Goal: Contribute content

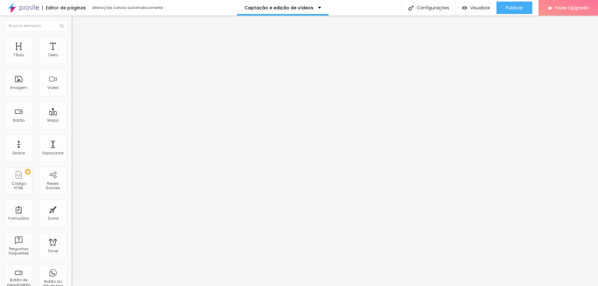
click at [72, 36] on img at bounding box center [75, 33] width 6 height 6
click at [76, 24] on img "button" at bounding box center [78, 22] width 5 height 5
click at [515, 10] on span "Publicar" at bounding box center [514, 7] width 17 height 5
click at [72, 59] on input "[URL][DOMAIN_NAME]" at bounding box center [109, 55] width 75 height 6
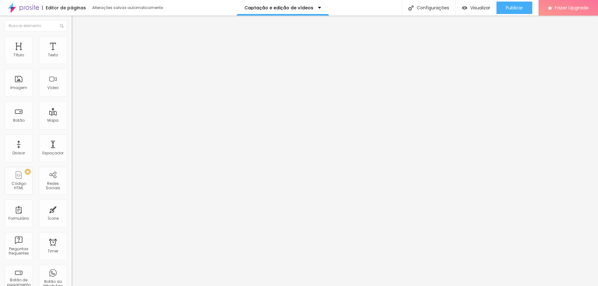
click at [72, 59] on input "[URL][DOMAIN_NAME]" at bounding box center [109, 55] width 75 height 6
click at [72, 59] on input "text" at bounding box center [109, 55] width 75 height 6
paste input "[URL][DOMAIN_NAME]"
type input "[URL][DOMAIN_NAME]"
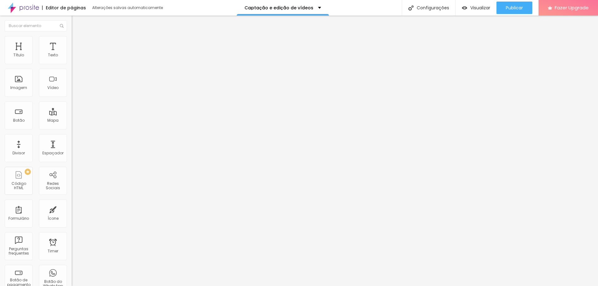
scroll to position [0, 0]
click at [72, 74] on img at bounding box center [74, 72] width 4 height 4
click at [72, 79] on img at bounding box center [74, 77] width 4 height 4
click at [72, 84] on img at bounding box center [74, 82] width 4 height 4
click at [72, 80] on div at bounding box center [108, 77] width 72 height 5
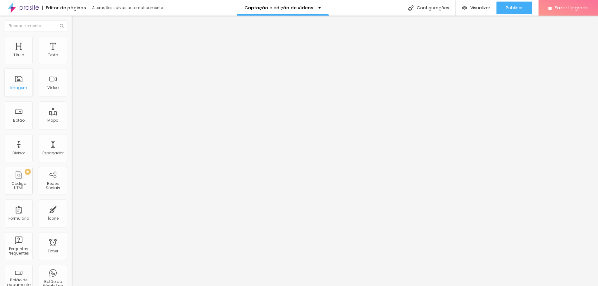
click at [23, 81] on div "Imagem" at bounding box center [19, 83] width 28 height 28
click at [45, 150] on div "Espaçador" at bounding box center [53, 148] width 28 height 28
click at [522, 10] on span "Publicar" at bounding box center [514, 7] width 17 height 5
click at [509, 10] on span "Publicar" at bounding box center [514, 7] width 17 height 5
click at [510, 9] on span "Publicar" at bounding box center [514, 7] width 17 height 5
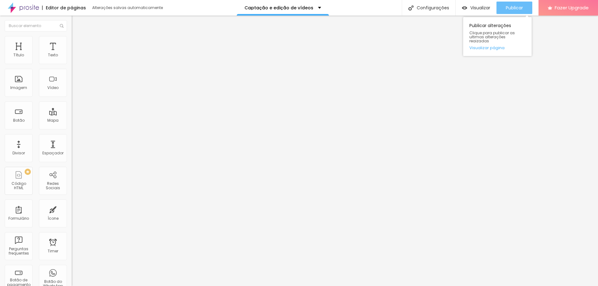
click at [520, 7] on span "Publicar" at bounding box center [514, 7] width 17 height 5
click at [515, 8] on span "Publicar" at bounding box center [514, 7] width 17 height 5
click at [518, 7] on span "Publicar" at bounding box center [514, 7] width 17 height 5
click at [515, 5] on span "Publicar" at bounding box center [514, 7] width 17 height 5
click at [72, 46] on div "Tipografia" at bounding box center [108, 44] width 72 height 4
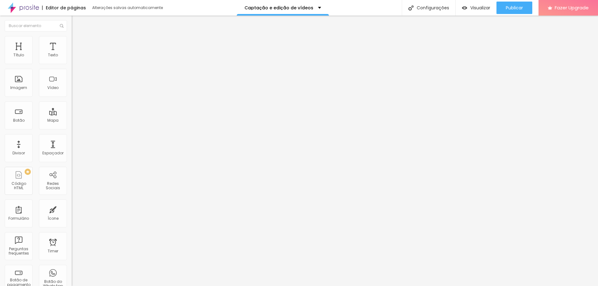
click at [72, 42] on li "Avançado" at bounding box center [108, 39] width 72 height 6
type input "15"
type input "16"
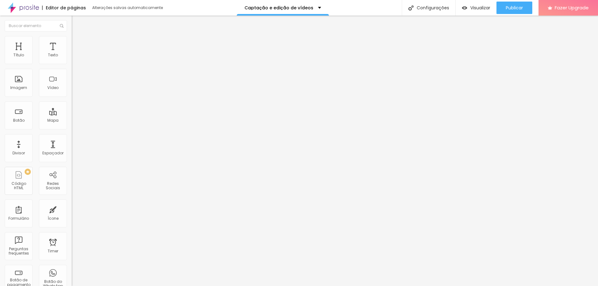
type input "17"
type input "18"
type input "21"
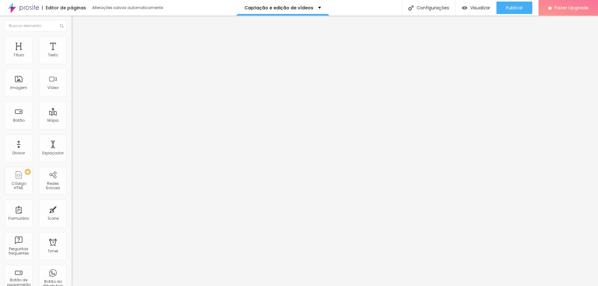
type input "21"
type input "22"
type input "23"
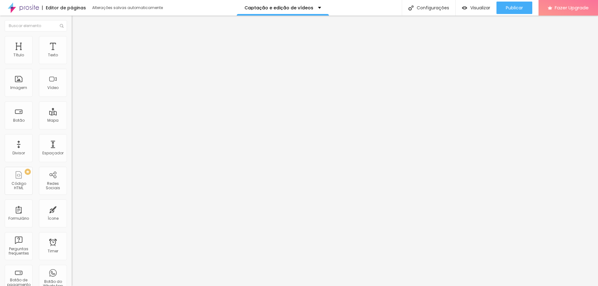
type input "25"
type input "28"
type input "29"
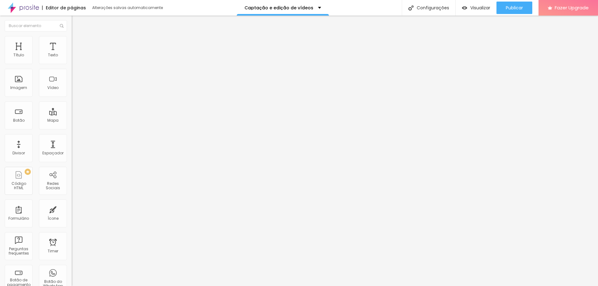
type input "29"
type input "30"
type input "31"
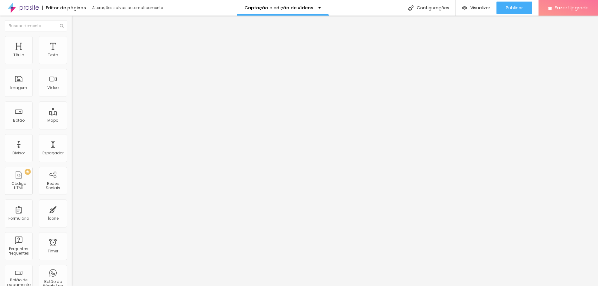
type input "32"
type input "34"
type input "36"
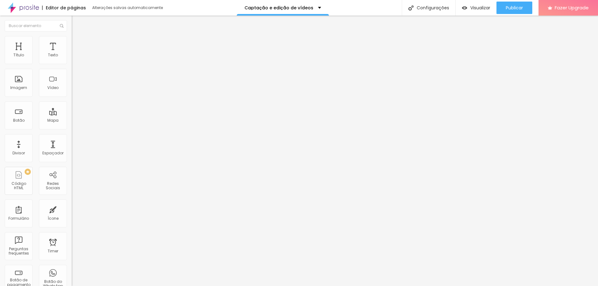
type input "36"
type input "39"
type input "41"
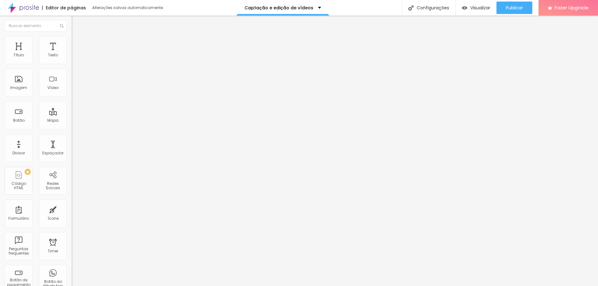
type input "42"
type input "44"
type input "46"
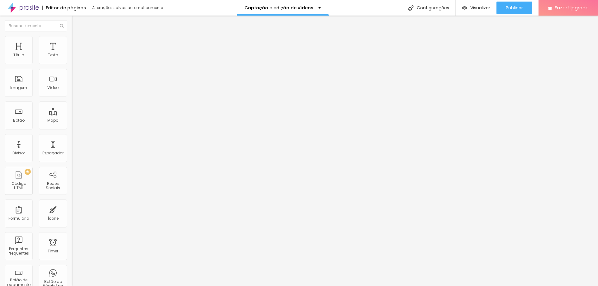
type input "46"
type input "47"
type input "48"
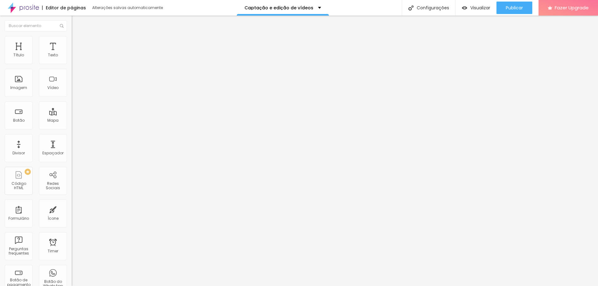
type input "46"
type input "44"
type input "43"
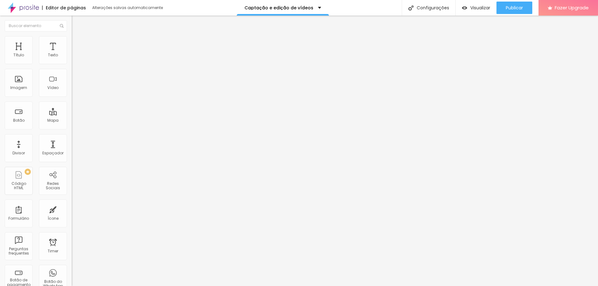
type input "43"
type input "34"
type input "33"
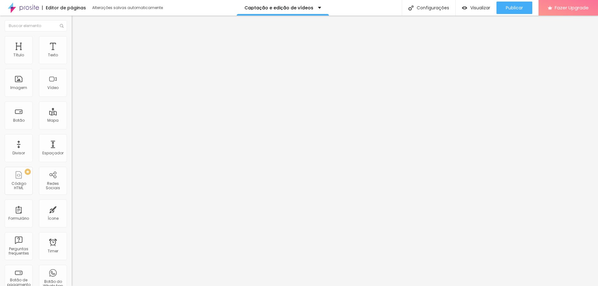
type input "30"
type input "29"
type input "26"
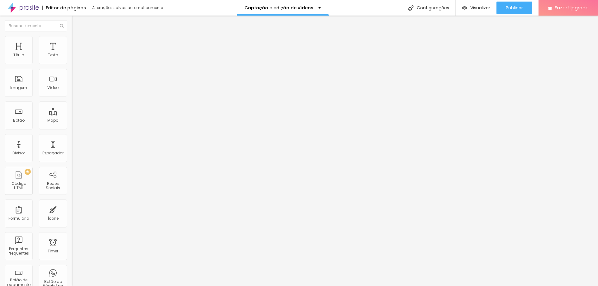
type input "26"
drag, startPoint x: 19, startPoint y: 61, endPoint x: 25, endPoint y: 64, distance: 6.3
type input "26"
click at [72, 115] on input "range" at bounding box center [92, 117] width 40 height 5
type input "19"
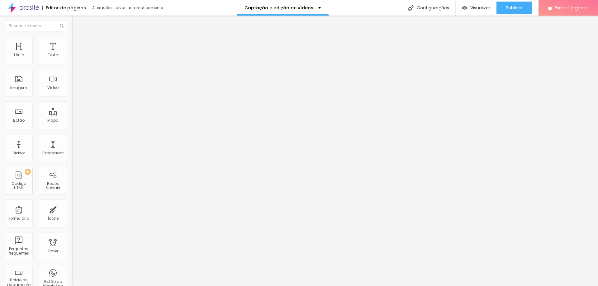
type input "19"
type input "20"
type input "21"
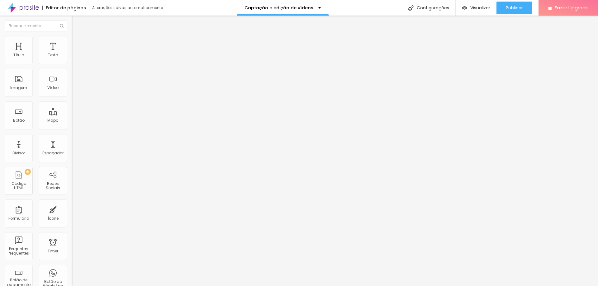
type input "22"
type input "24"
type input "25"
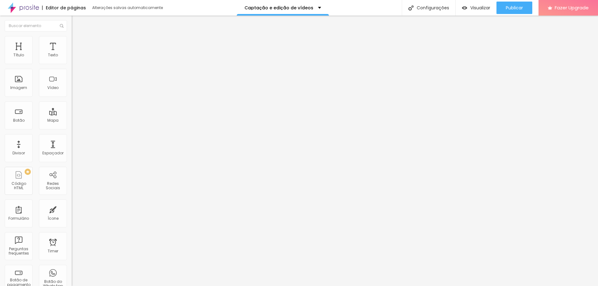
type input "25"
type input "26"
type input "27"
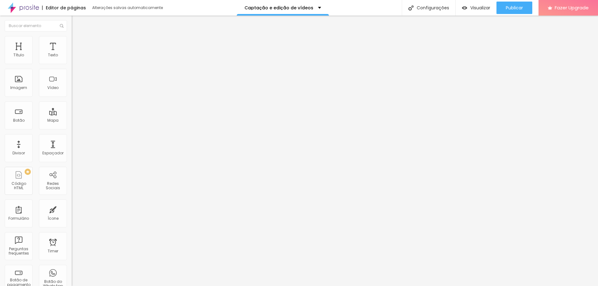
type input "28"
type input "30"
type input "31"
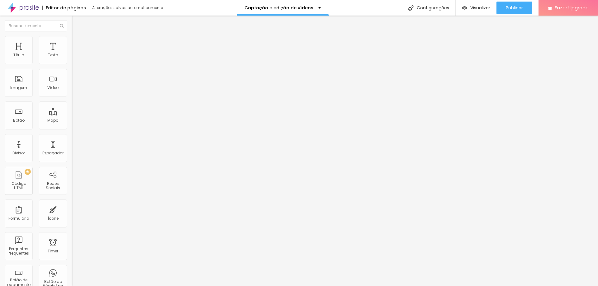
type input "31"
type input "32"
type input "34"
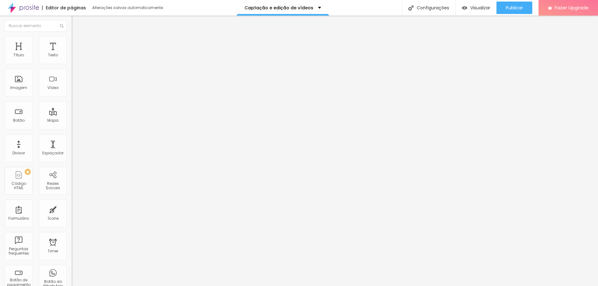
type input "35"
type input "36"
type input "38"
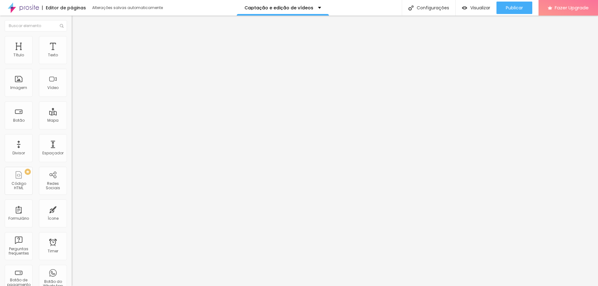
type input "38"
type input "39"
type input "43"
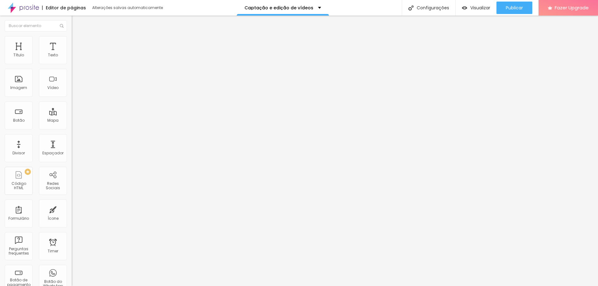
type input "44"
type input "45"
type input "46"
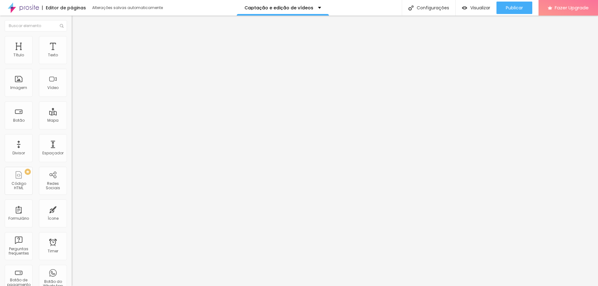
type input "46"
type input "47"
type input "48"
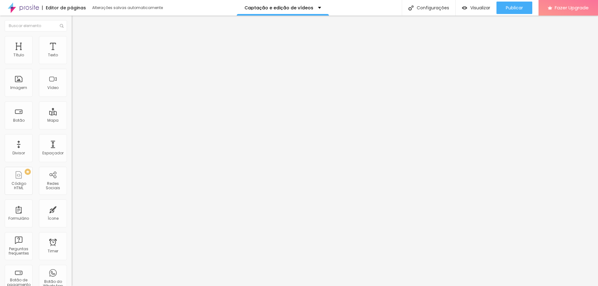
type input "49"
type input "50"
type input "52"
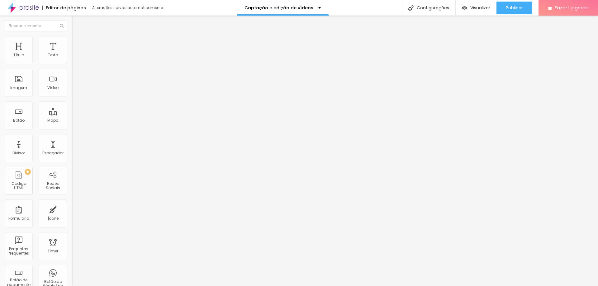
type input "52"
type input "53"
type input "55"
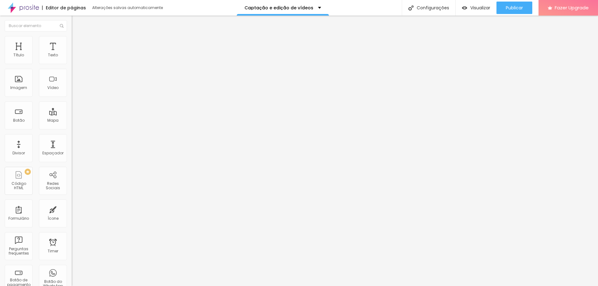
type input "57"
type input "59"
type input "60"
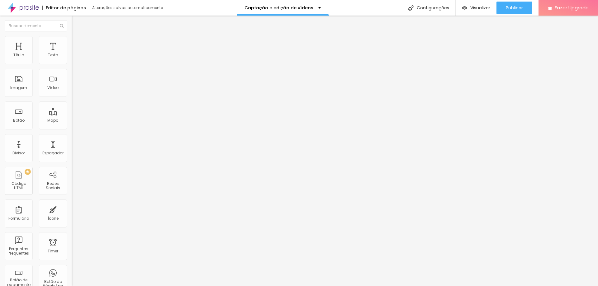
type input "60"
type input "61"
type input "62"
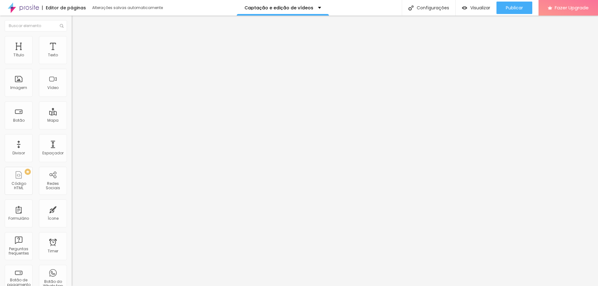
type input "63"
type input "64"
type input "65"
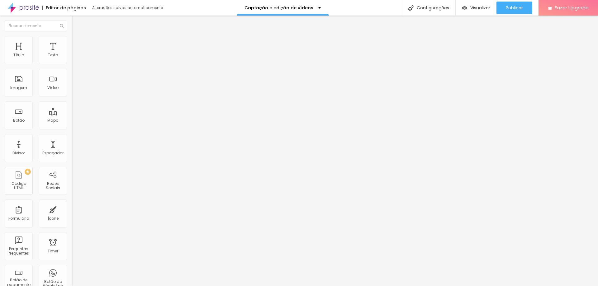
type input "65"
type input "66"
type input "67"
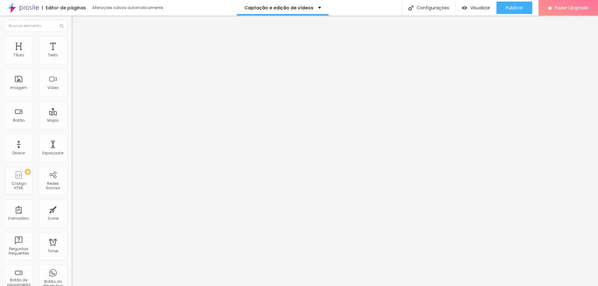
drag, startPoint x: 17, startPoint y: 73, endPoint x: 40, endPoint y: 79, distance: 24.2
type input "67"
click at [72, 203] on input "range" at bounding box center [92, 205] width 40 height 5
click at [77, 43] on span "Avançado" at bounding box center [87, 40] width 21 height 5
type input "15"
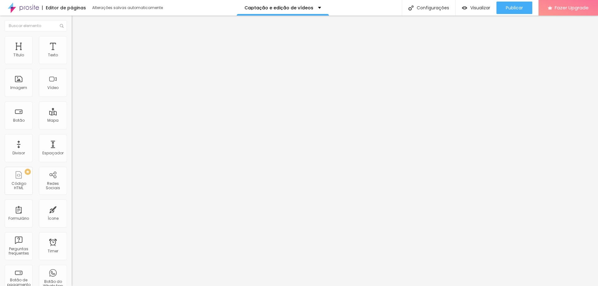
type input "15"
type input "18"
type input "21"
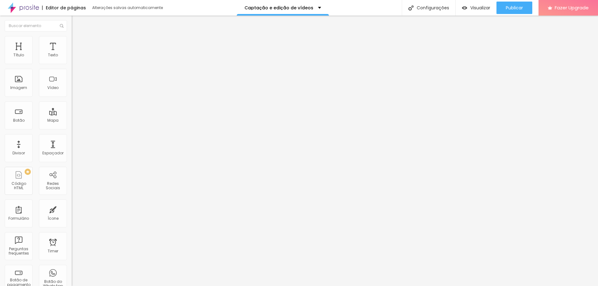
type input "22"
type input "25"
type input "27"
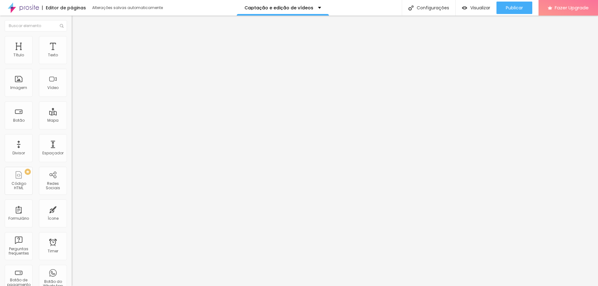
type input "27"
type input "28"
type input "29"
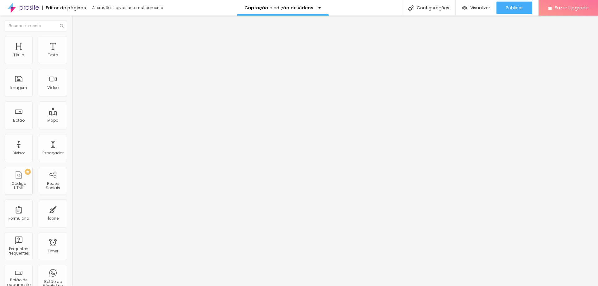
type input "30"
type input "32"
type input "35"
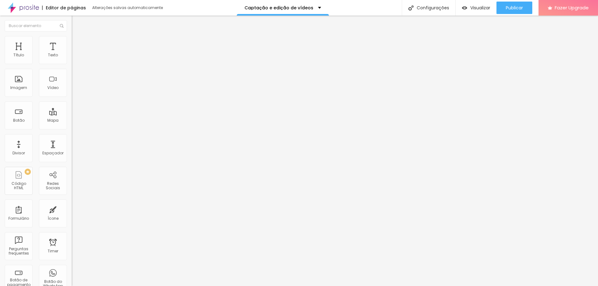
type input "35"
type input "39"
type input "45"
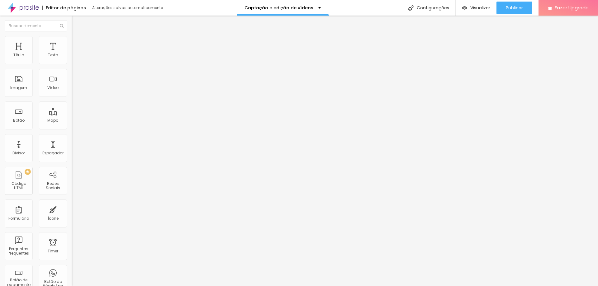
type input "49"
type input "53"
type input "62"
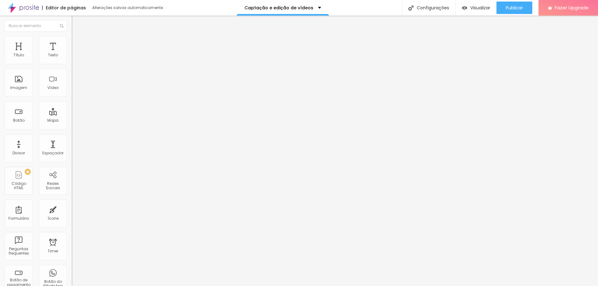
type input "62"
type input "63"
drag, startPoint x: 20, startPoint y: 62, endPoint x: 38, endPoint y: 65, distance: 18.6
type input "63"
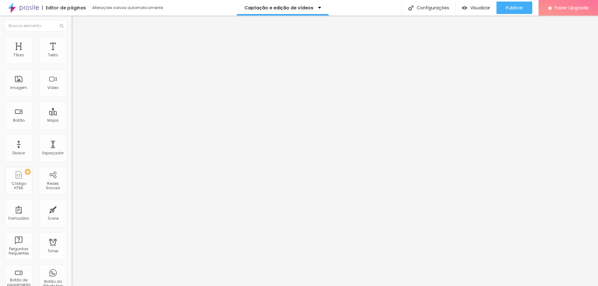
click at [72, 115] on input "range" at bounding box center [92, 117] width 40 height 5
type input "15"
type input "25"
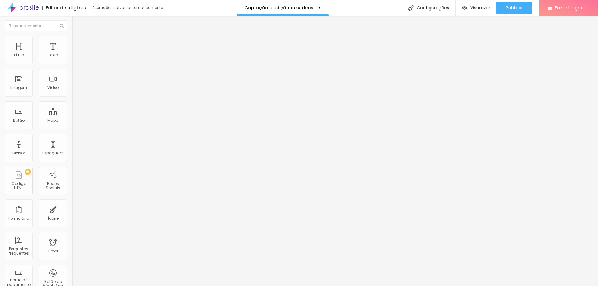
type input "30"
type input "39"
type input "44"
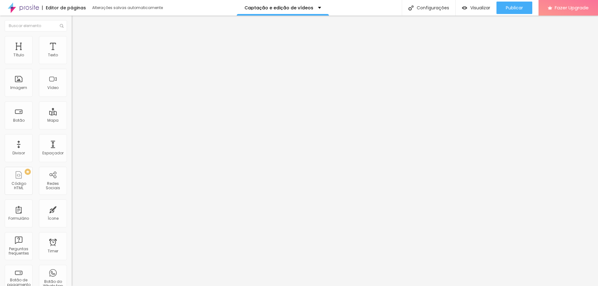
type input "44"
type input "46"
type input "49"
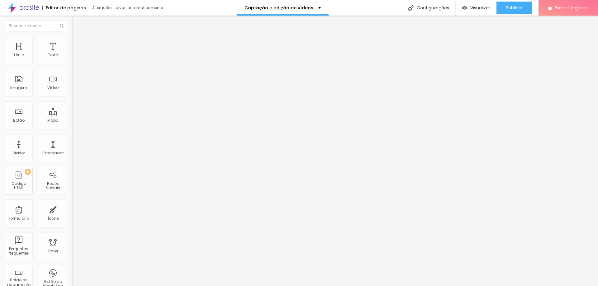
type input "50"
type input "55"
type input "58"
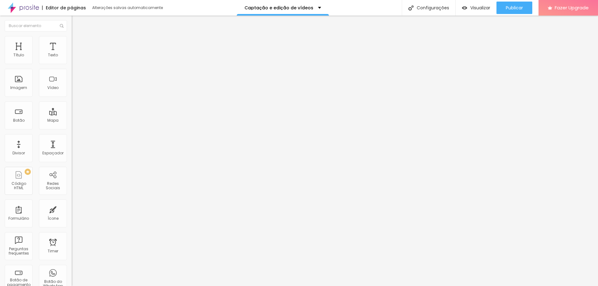
type input "58"
type input "61"
type input "63"
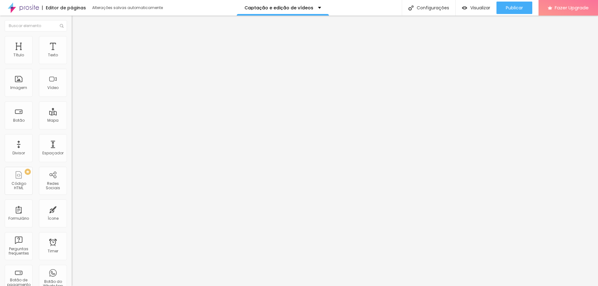
type input "65"
drag, startPoint x: 19, startPoint y: 73, endPoint x: 36, endPoint y: 78, distance: 17.5
click at [72, 203] on input "range" at bounding box center [92, 205] width 40 height 5
drag, startPoint x: 39, startPoint y: 63, endPoint x: 36, endPoint y: 63, distance: 3.8
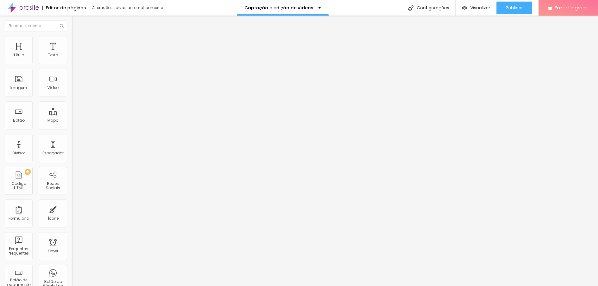
click at [72, 115] on input "range" at bounding box center [92, 117] width 40 height 5
click at [77, 43] on span "Avançado" at bounding box center [87, 40] width 21 height 5
drag, startPoint x: 24, startPoint y: 62, endPoint x: 36, endPoint y: 64, distance: 11.3
click at [72, 115] on input "range" at bounding box center [92, 117] width 40 height 5
drag, startPoint x: 40, startPoint y: 73, endPoint x: 36, endPoint y: 74, distance: 4.5
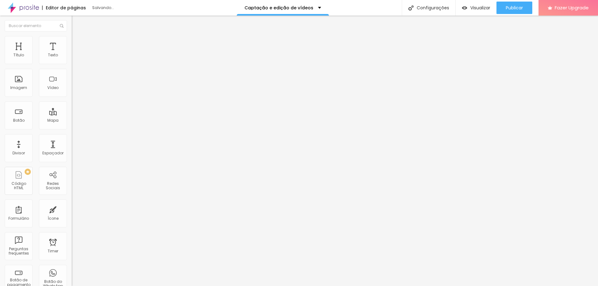
click at [72, 203] on input "range" at bounding box center [92, 205] width 40 height 5
click at [72, 36] on img at bounding box center [75, 39] width 6 height 6
drag, startPoint x: 30, startPoint y: 59, endPoint x: 36, endPoint y: 61, distance: 5.7
click at [72, 115] on input "range" at bounding box center [92, 117] width 40 height 5
drag, startPoint x: 25, startPoint y: 74, endPoint x: 36, endPoint y: 79, distance: 12.0
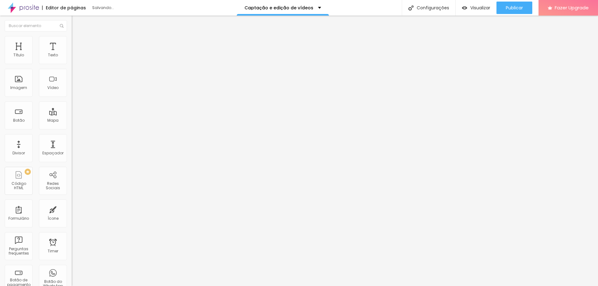
click at [72, 203] on input "range" at bounding box center [92, 205] width 40 height 5
click at [508, 11] on div "Publicar" at bounding box center [514, 8] width 17 height 12
click at [72, 41] on li "Avançado" at bounding box center [108, 39] width 72 height 6
drag, startPoint x: 34, startPoint y: 62, endPoint x: 0, endPoint y: 71, distance: 35.2
click at [72, 115] on input "range" at bounding box center [92, 117] width 40 height 5
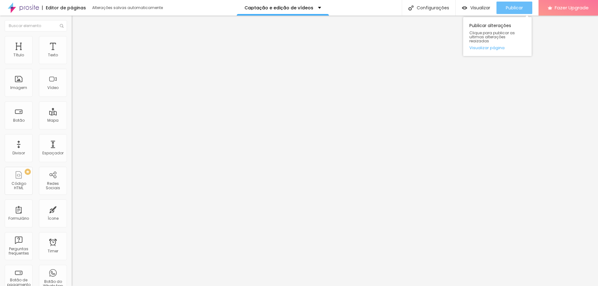
click at [520, 10] on span "Publicar" at bounding box center [514, 7] width 17 height 5
click at [77, 43] on span "Avançado" at bounding box center [87, 40] width 21 height 5
click at [522, 7] on span "Publicar" at bounding box center [514, 7] width 17 height 5
click at [77, 42] on span "Avançado" at bounding box center [87, 40] width 21 height 5
click at [72, 36] on li "Estilo" at bounding box center [108, 33] width 72 height 6
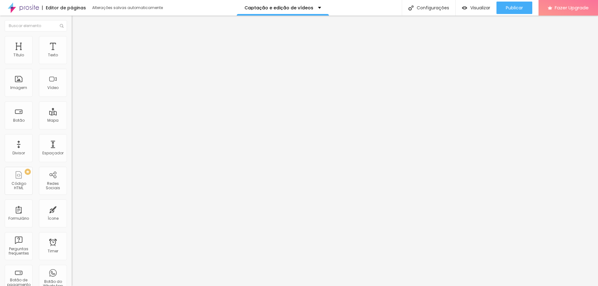
click at [72, 46] on div "Tipografia" at bounding box center [108, 44] width 72 height 4
click at [72, 64] on div "Sombra" at bounding box center [108, 62] width 72 height 4
click at [72, 78] on button "button" at bounding box center [76, 77] width 9 height 7
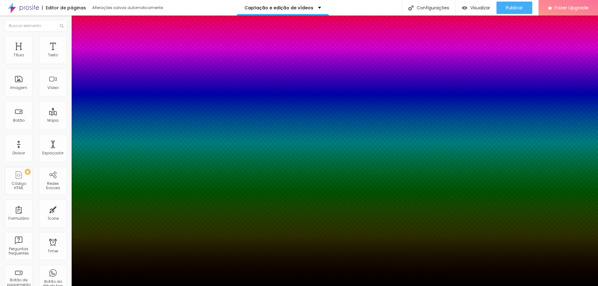
click at [105, 286] on div at bounding box center [299, 290] width 598 height 0
click at [107, 286] on div at bounding box center [299, 290] width 598 height 0
click at [87, 286] on div at bounding box center [299, 286] width 598 height 0
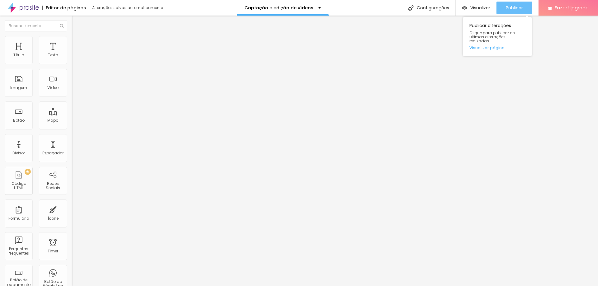
click at [517, 8] on span "Publicar" at bounding box center [514, 7] width 17 height 5
click at [506, 5] on span "Publicar" at bounding box center [514, 7] width 17 height 5
click at [527, 9] on button "Publicar" at bounding box center [514, 8] width 36 height 12
click at [522, 4] on div "Publicar" at bounding box center [514, 8] width 17 height 12
click at [511, 10] on span "Publicar" at bounding box center [514, 7] width 17 height 5
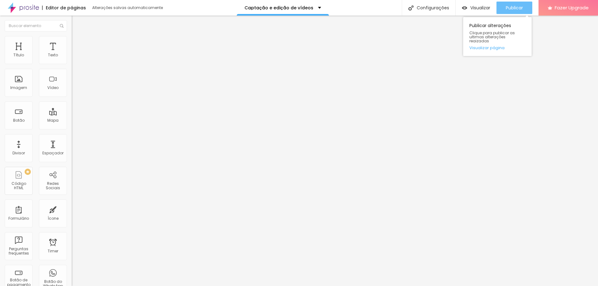
click at [526, 8] on button "Publicar" at bounding box center [514, 8] width 36 height 12
click at [517, 12] on div "Publicar" at bounding box center [514, 8] width 17 height 12
click at [519, 7] on span "Publicar" at bounding box center [514, 7] width 17 height 5
click at [519, 10] on span "Publicar" at bounding box center [514, 7] width 17 height 5
click at [510, 4] on div "Publicar" at bounding box center [514, 8] width 17 height 12
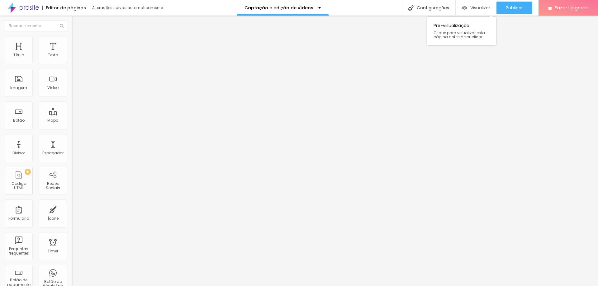
click at [471, 10] on span "Visualizar" at bounding box center [480, 7] width 20 height 5
click at [520, 11] on div "Publicar" at bounding box center [514, 8] width 17 height 12
click at [471, 9] on span "Visualizar" at bounding box center [480, 7] width 20 height 5
click at [503, 7] on button "Publicar" at bounding box center [514, 8] width 36 height 12
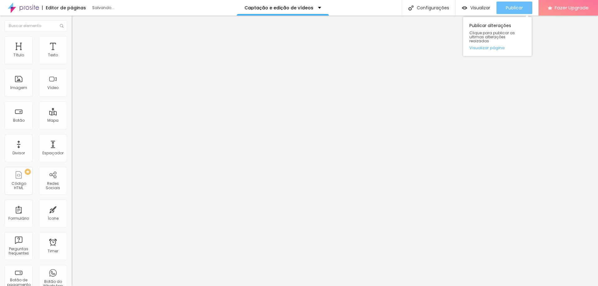
click at [507, 10] on span "Publicar" at bounding box center [514, 7] width 17 height 5
click at [511, 5] on span "Publicar" at bounding box center [514, 7] width 17 height 5
